Goal: Transaction & Acquisition: Subscribe to service/newsletter

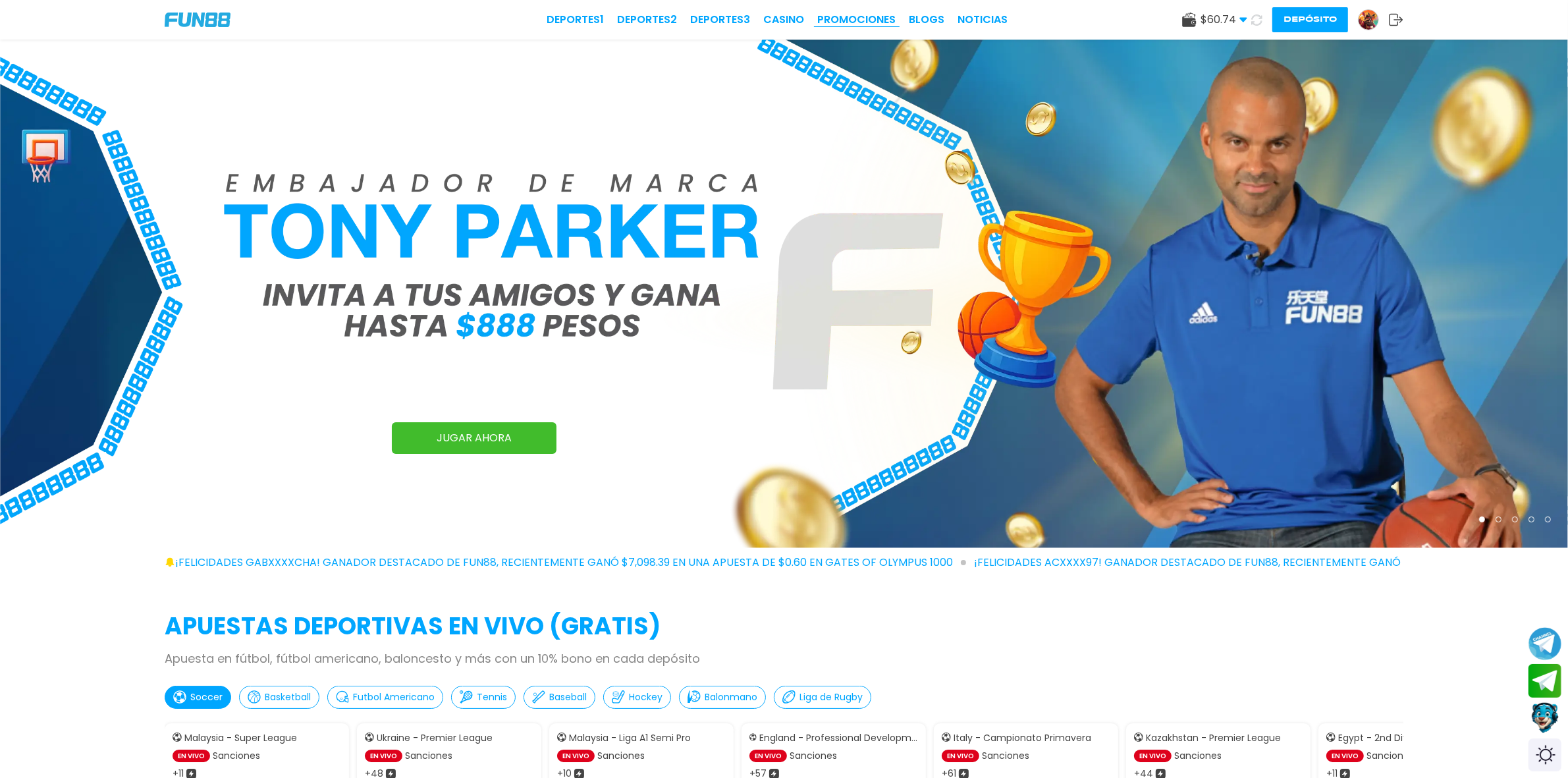
click at [868, 12] on link "Promociones" at bounding box center [857, 20] width 79 height 16
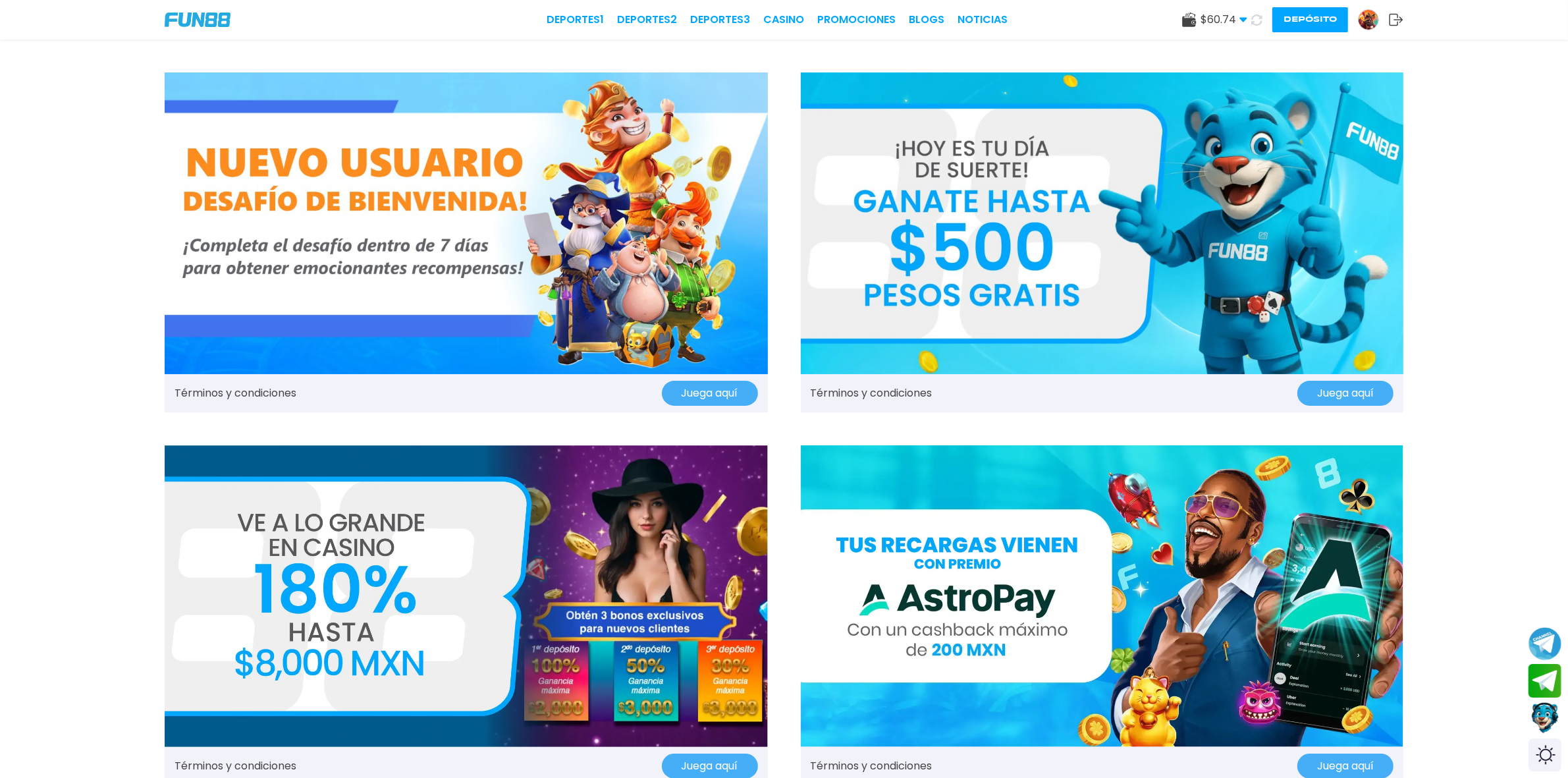
click at [988, 224] on img at bounding box center [1102, 223] width 603 height 302
